Goal: Information Seeking & Learning: Learn about a topic

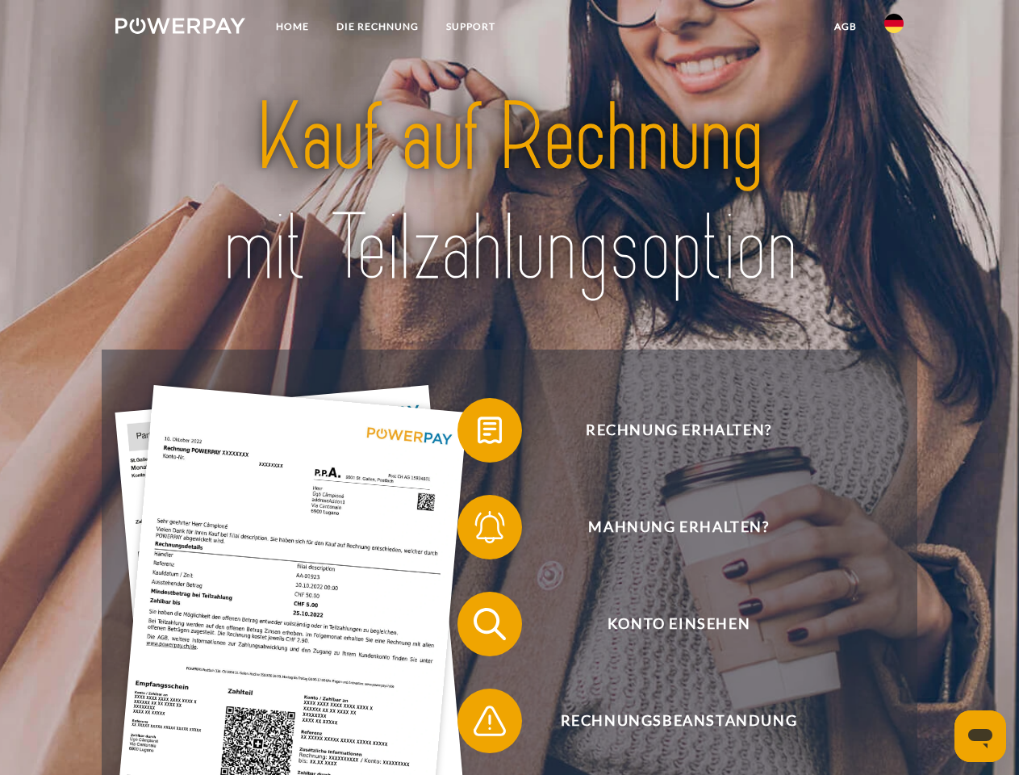
click at [180, 28] on img at bounding box center [180, 26] width 130 height 16
click at [894, 28] on img at bounding box center [894, 23] width 19 height 19
click at [845, 27] on link "agb" at bounding box center [846, 26] width 50 height 29
click at [478, 433] on span at bounding box center [465, 430] width 81 height 81
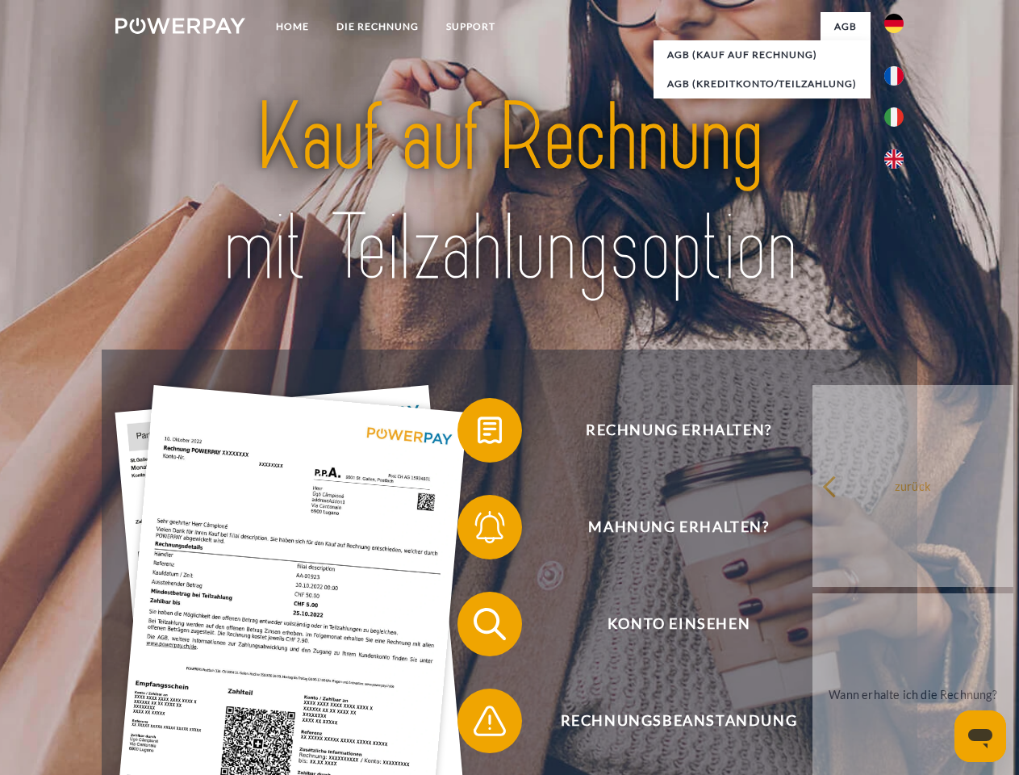
click at [478, 530] on span at bounding box center [465, 527] width 81 height 81
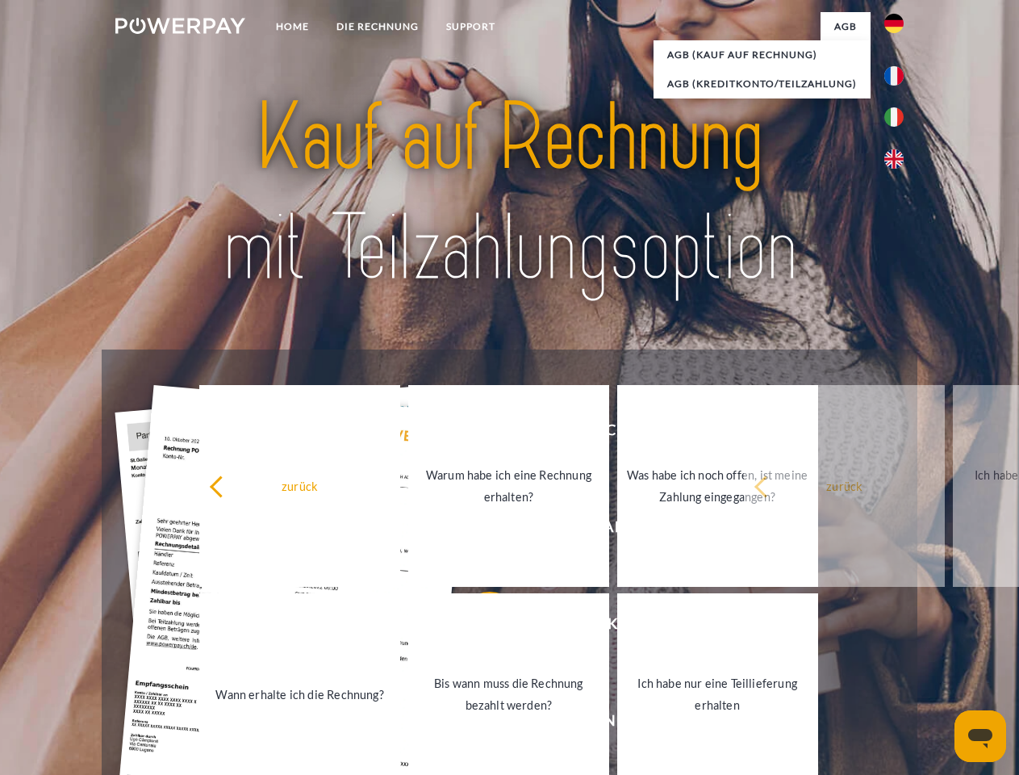
click at [478, 627] on link "Bis wann muss die Rechnung bezahlt werden?" at bounding box center [508, 694] width 201 height 202
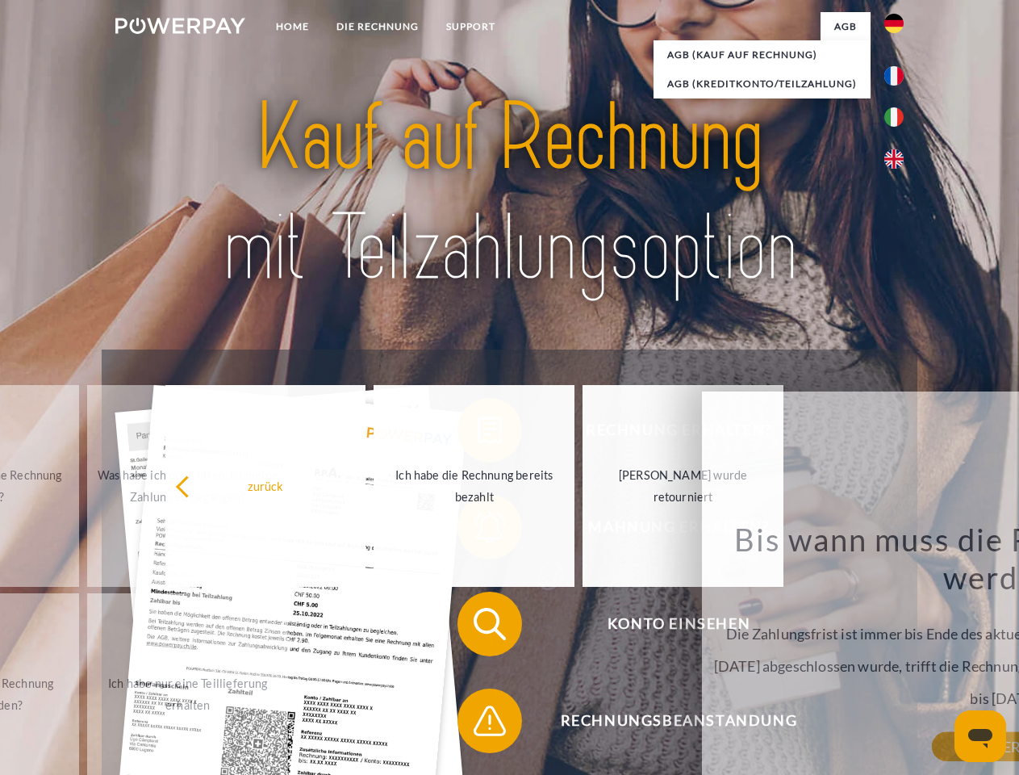
click at [478, 724] on span at bounding box center [465, 720] width 81 height 81
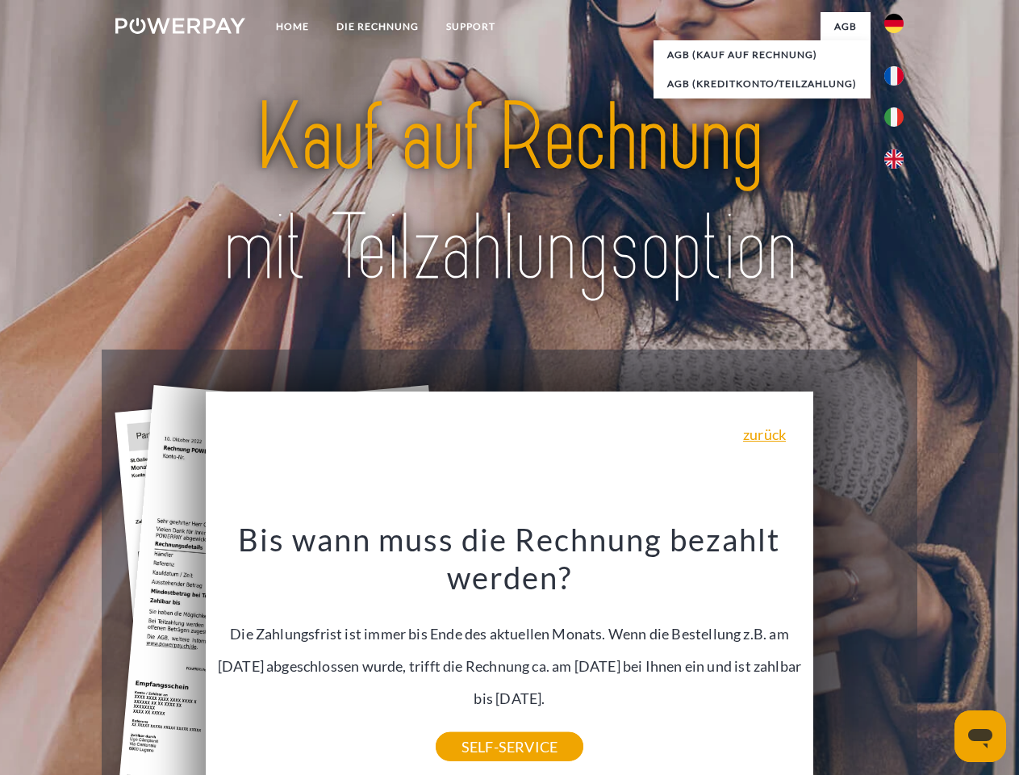
click at [981, 736] on icon "Messaging-Fenster öffnen" at bounding box center [981, 738] width 24 height 19
